Goal: Information Seeking & Learning: Learn about a topic

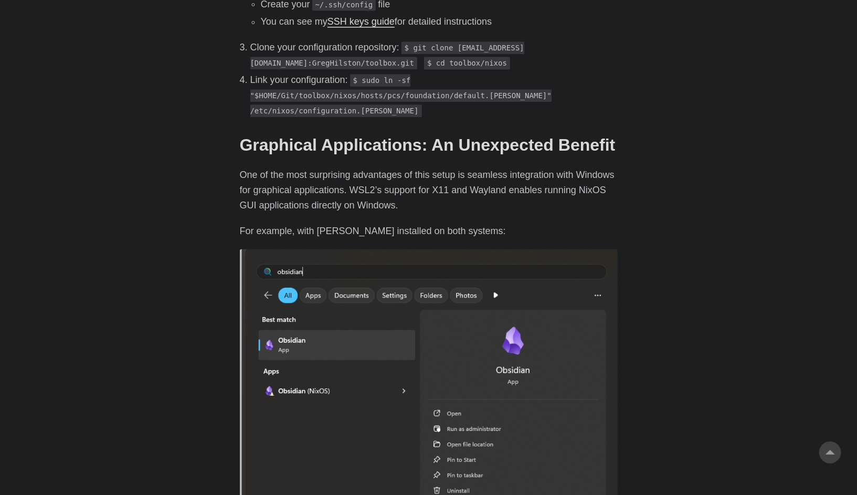
scroll to position [1259, 0]
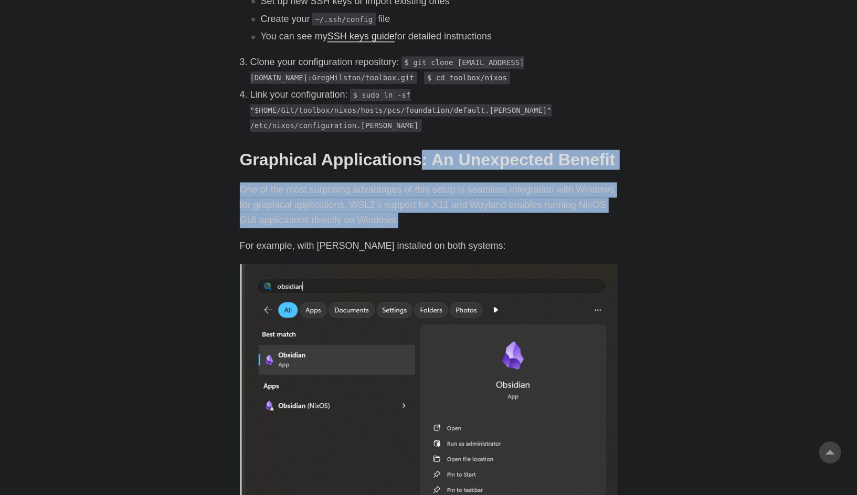
drag, startPoint x: 408, startPoint y: 178, endPoint x: 407, endPoint y: 193, distance: 14.7
click at [407, 193] on div "Introduction # As a developer who traditionally dual-boots Windows and Linux, I…" at bounding box center [429, 123] width 378 height 2050
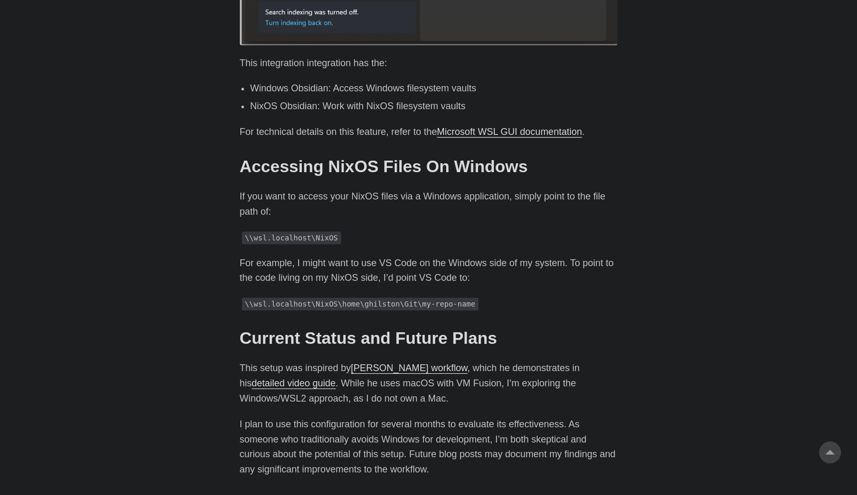
scroll to position [1836, 0]
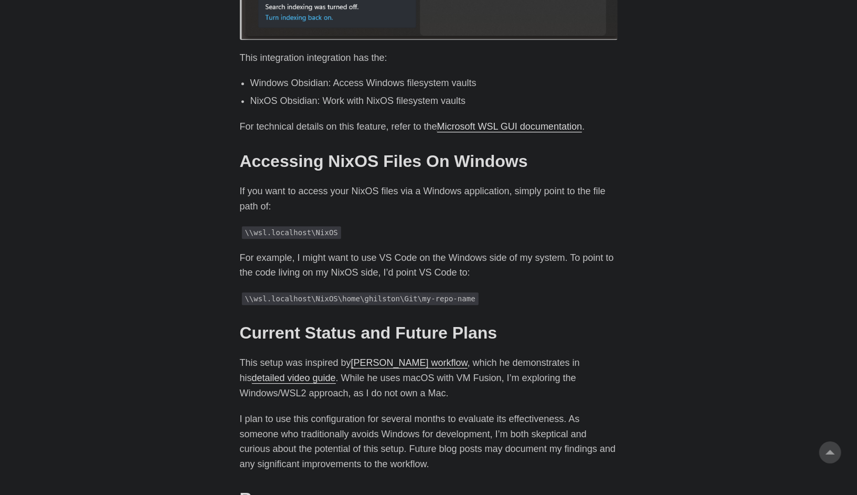
click at [381, 184] on p "If you want to access your NixOS files via a Windows application, simply point …" at bounding box center [429, 199] width 378 height 30
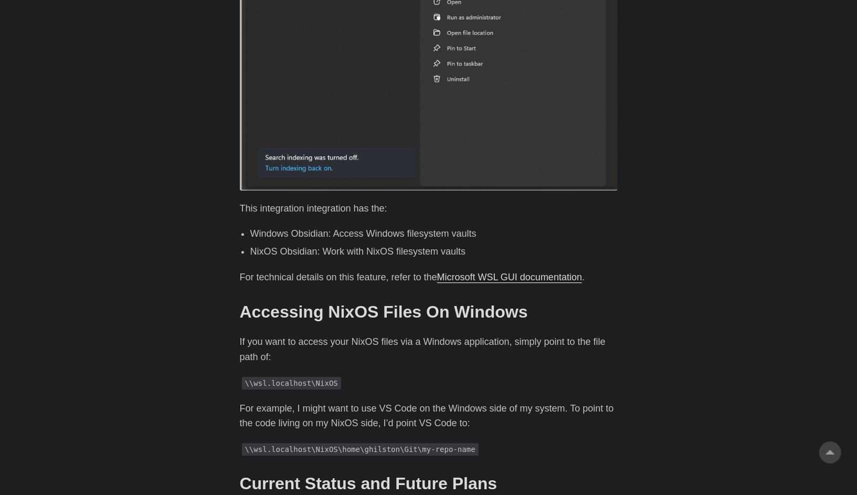
scroll to position [1731, 0]
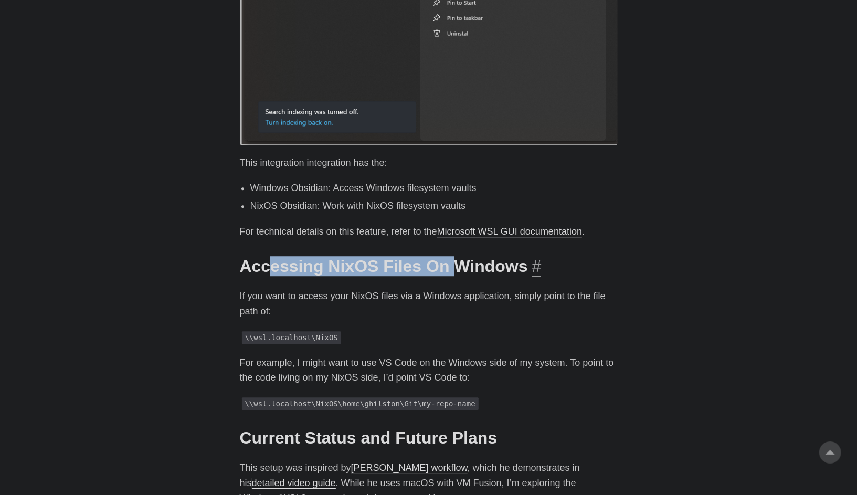
drag, startPoint x: 266, startPoint y: 245, endPoint x: 450, endPoint y: 245, distance: 183.1
click at [450, 256] on h2 "Accessing NixOS Files On Windows #" at bounding box center [429, 266] width 378 height 20
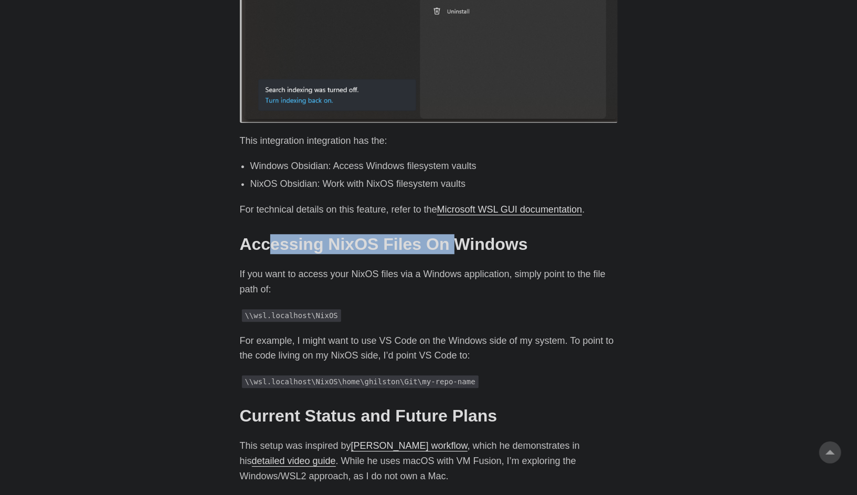
scroll to position [1888, 0]
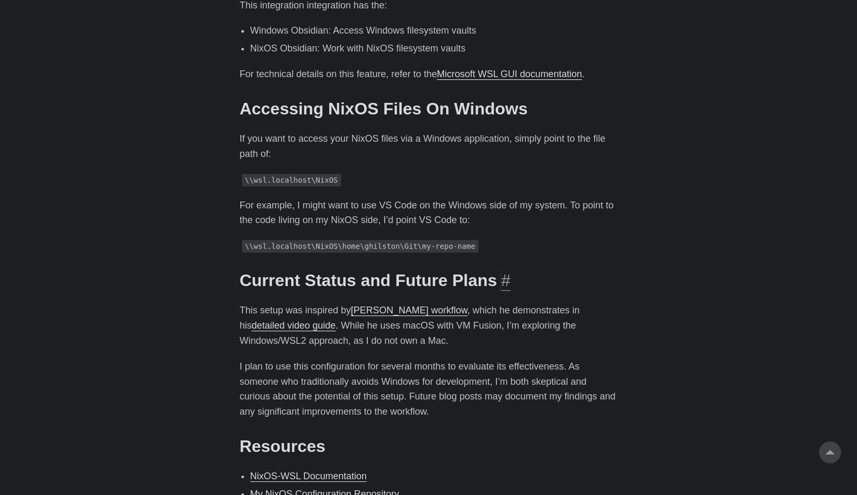
click at [355, 270] on h2 "Current Status and Future Plans #" at bounding box center [429, 280] width 378 height 20
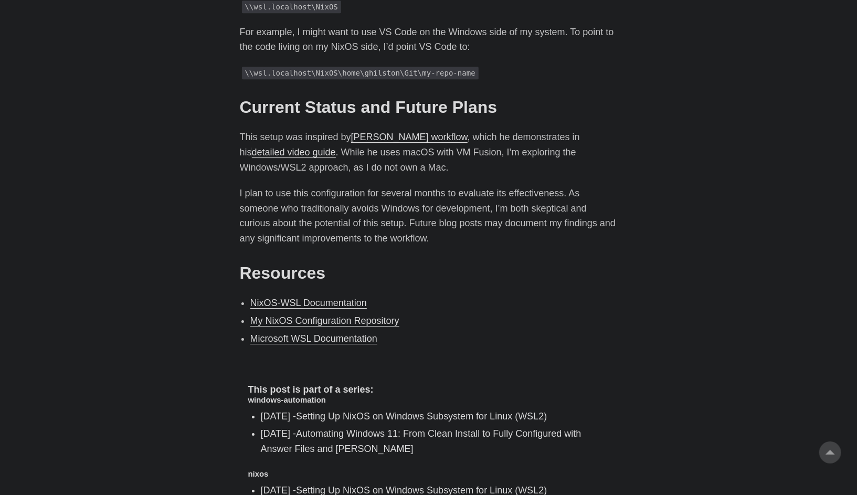
scroll to position [2098, 0]
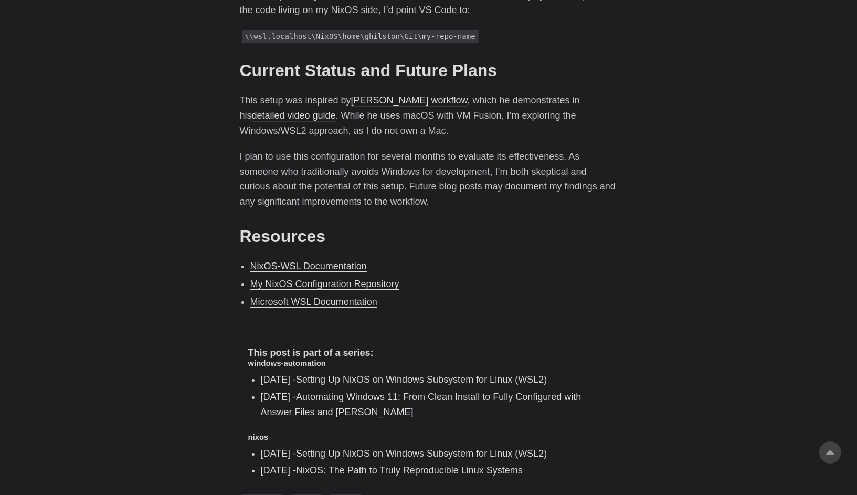
click at [409, 169] on p "I plan to use this configuration for several months to evaluate its effectivene…" at bounding box center [429, 179] width 378 height 60
click at [376, 162] on p "I plan to use this configuration for several months to evaluate its effectivene…" at bounding box center [429, 179] width 378 height 60
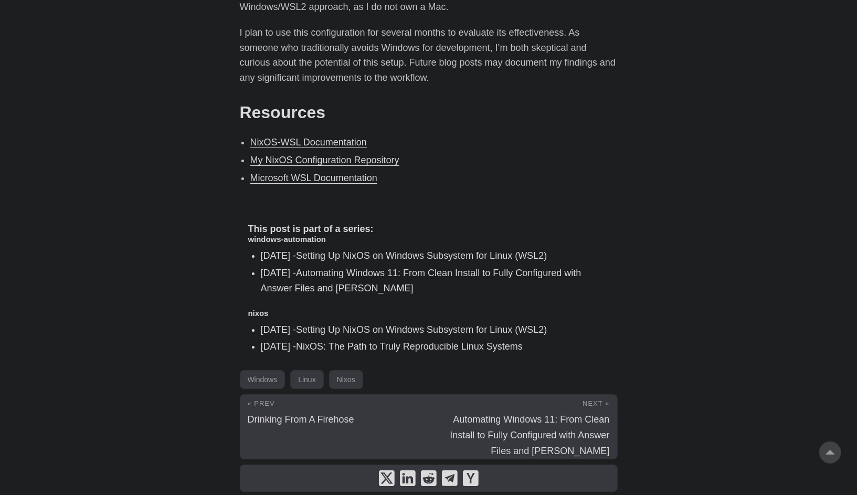
scroll to position [2236, 0]
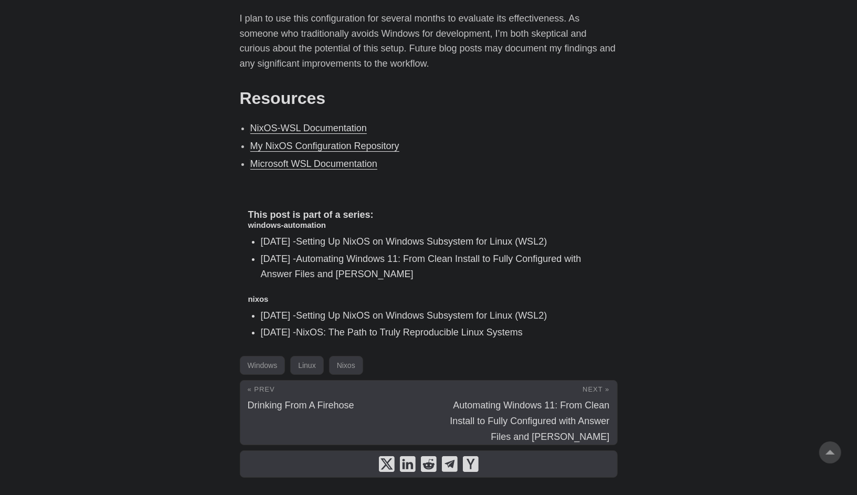
click at [402, 234] on ul "Dec 17, 2024 - Setting Up NixOS on Windows Subsystem for Linux (WSL2) Dec 17, 2…" at bounding box center [428, 257] width 361 height 47
click at [409, 253] on link "Automating Windows 11: From Clean Install to Fully Configured with Answer Files…" at bounding box center [421, 266] width 320 height 26
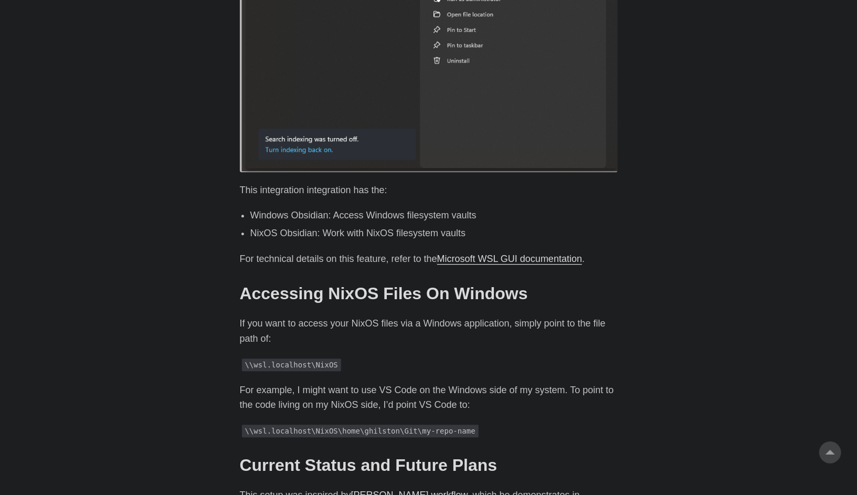
scroll to position [1502, 0]
